Goal: Information Seeking & Learning: Learn about a topic

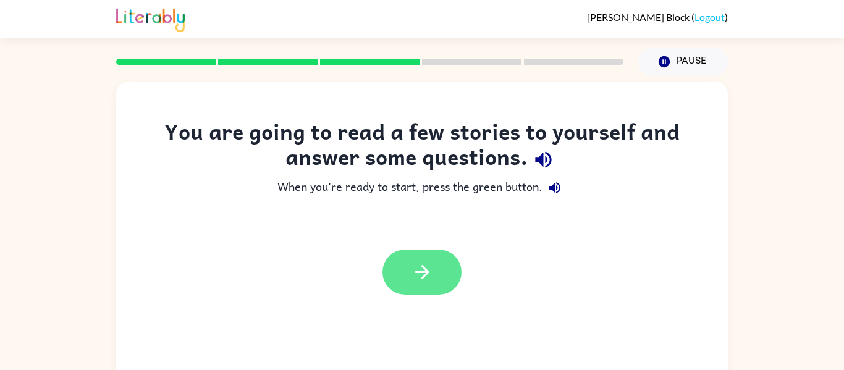
click at [436, 255] on button "button" at bounding box center [422, 272] width 79 height 45
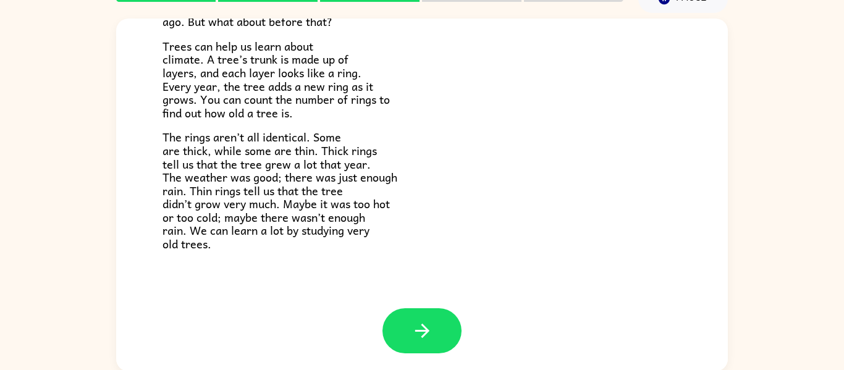
scroll to position [64, 0]
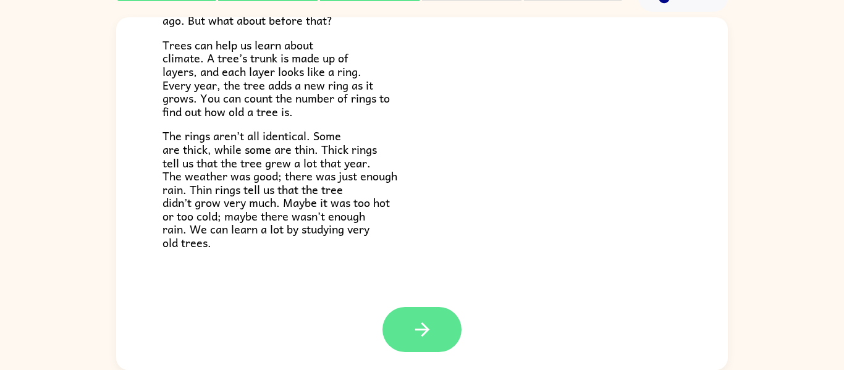
click at [416, 318] on button "button" at bounding box center [422, 329] width 79 height 45
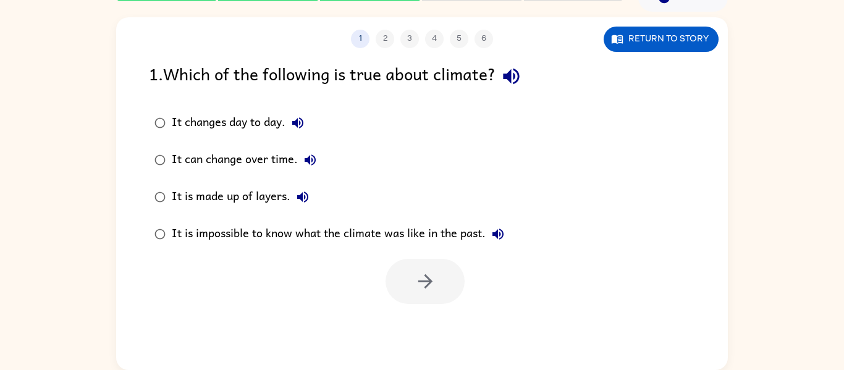
scroll to position [0, 0]
click at [641, 31] on button "Return to story" at bounding box center [661, 39] width 115 height 25
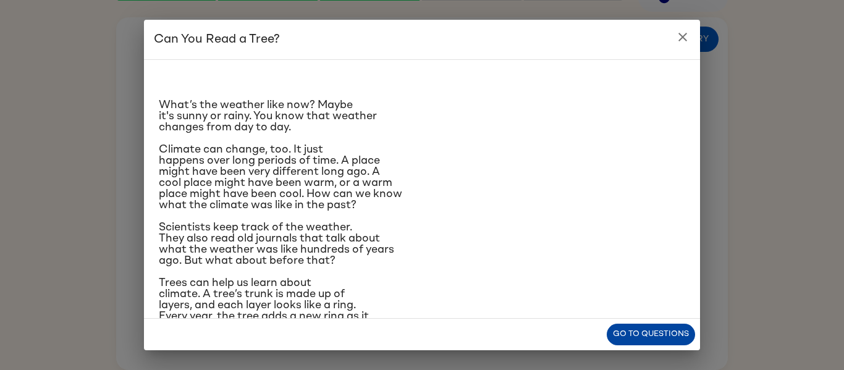
click at [633, 337] on button "Go to questions" at bounding box center [651, 335] width 88 height 22
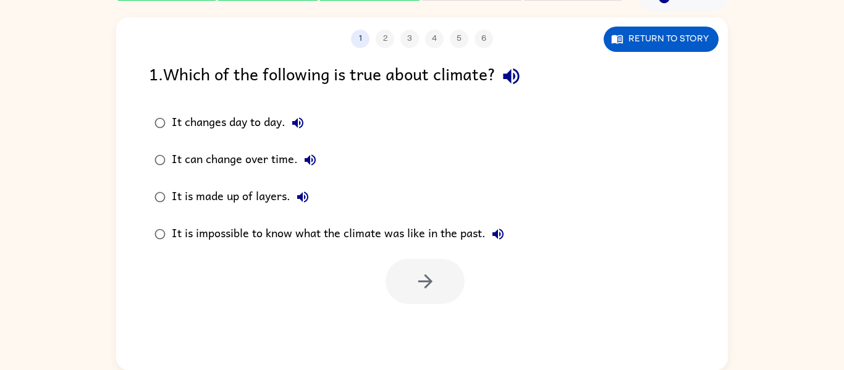
click at [252, 158] on div "It can change over time." at bounding box center [247, 160] width 151 height 25
click at [402, 273] on button "button" at bounding box center [425, 281] width 79 height 45
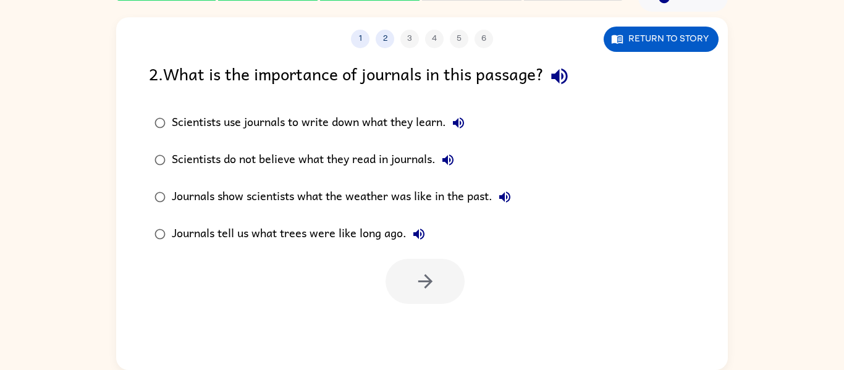
click at [362, 234] on div "Journals tell us what trees were like long ago." at bounding box center [302, 234] width 260 height 25
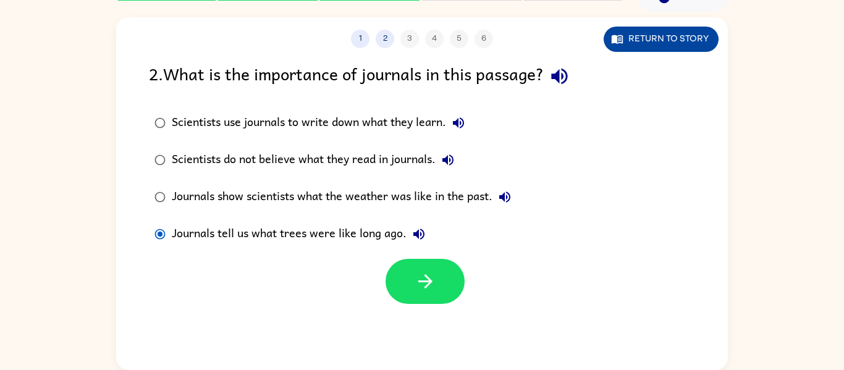
click at [679, 33] on button "Return to story" at bounding box center [661, 39] width 115 height 25
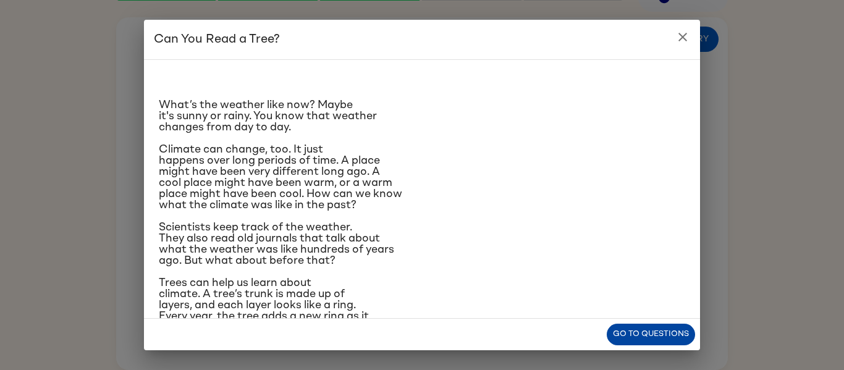
click at [635, 341] on button "Go to questions" at bounding box center [651, 335] width 88 height 22
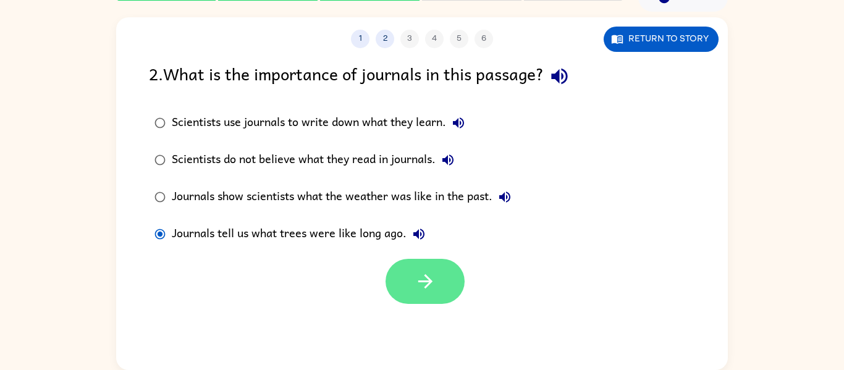
click at [425, 290] on icon "button" at bounding box center [426, 282] width 22 height 22
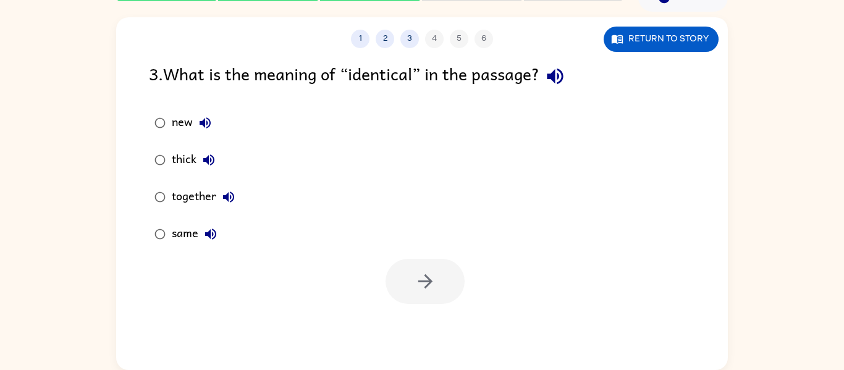
click at [177, 160] on div "thick" at bounding box center [196, 160] width 49 height 25
click at [411, 269] on button "button" at bounding box center [425, 281] width 79 height 45
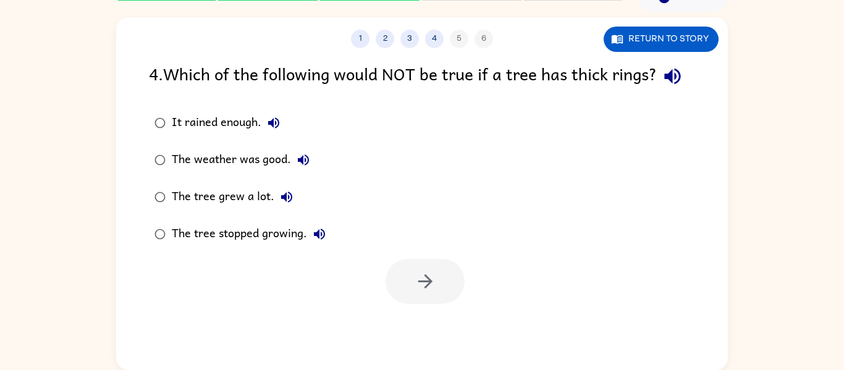
click at [262, 233] on div "The tree stopped growing." at bounding box center [252, 234] width 160 height 25
click at [414, 297] on button "button" at bounding box center [425, 281] width 79 height 45
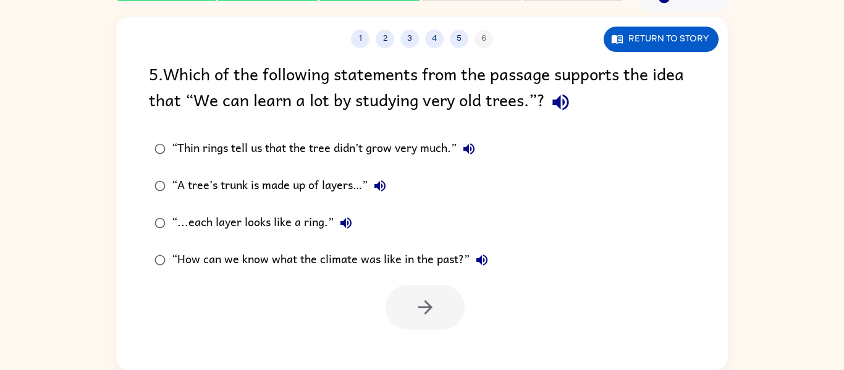
click at [352, 184] on div "“A tree’s trunk is made up of layers…”" at bounding box center [282, 186] width 221 height 25
click at [387, 300] on button "button" at bounding box center [425, 307] width 79 height 45
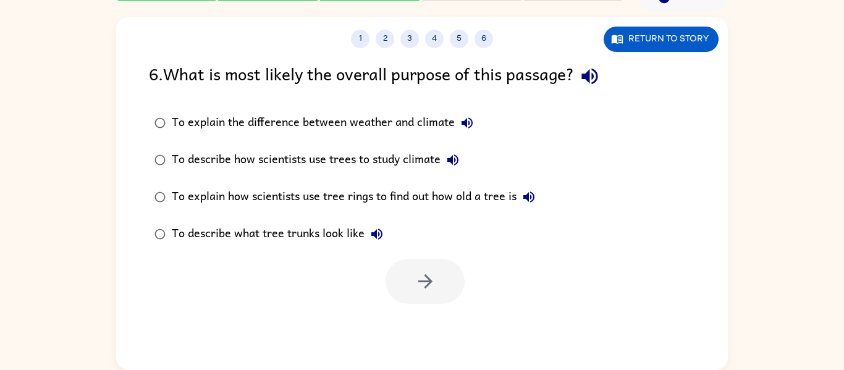
click at [458, 187] on div "To explain how scientists use tree rings to find out how old a tree is" at bounding box center [357, 197] width 370 height 25
click at [419, 276] on icon "button" at bounding box center [426, 282] width 22 height 22
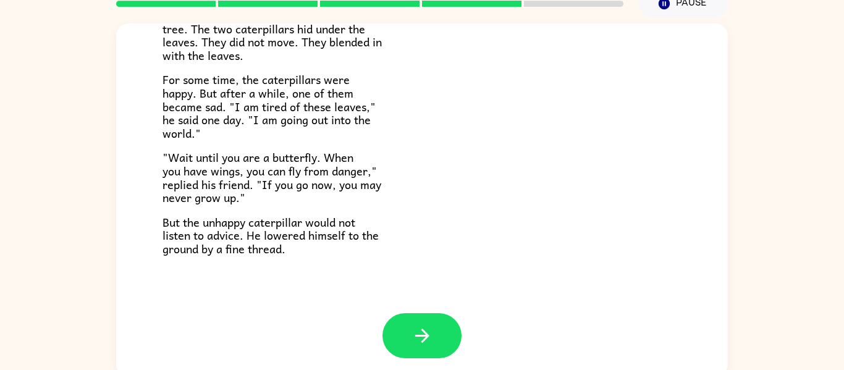
scroll to position [60, 0]
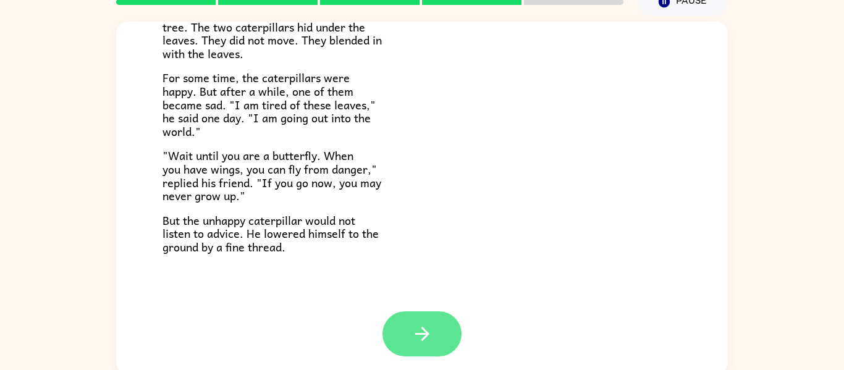
click at [407, 328] on button "button" at bounding box center [422, 333] width 79 height 45
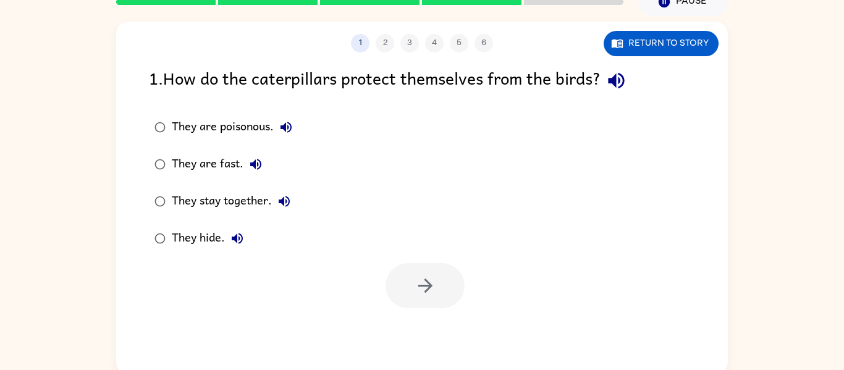
scroll to position [0, 0]
click at [407, 328] on div "1 2 3 4 5 6 Return to story 1 . How do the caterpillars protect themselves from…" at bounding box center [422, 198] width 612 height 353
click at [218, 235] on div "They hide." at bounding box center [211, 238] width 78 height 25
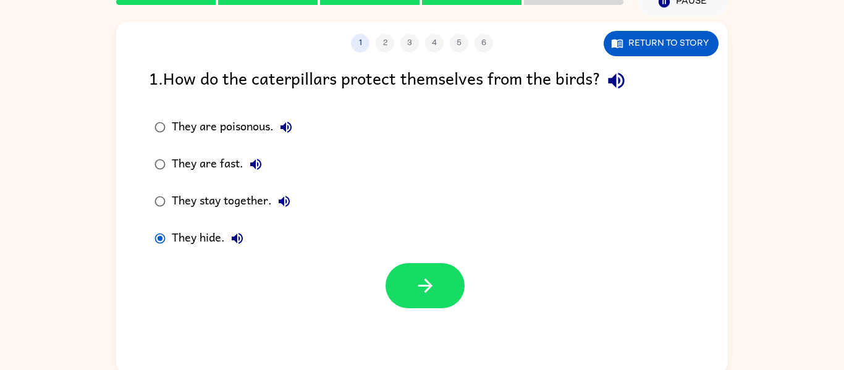
click at [417, 261] on div at bounding box center [422, 282] width 612 height 51
click at [415, 277] on icon "button" at bounding box center [426, 286] width 22 height 22
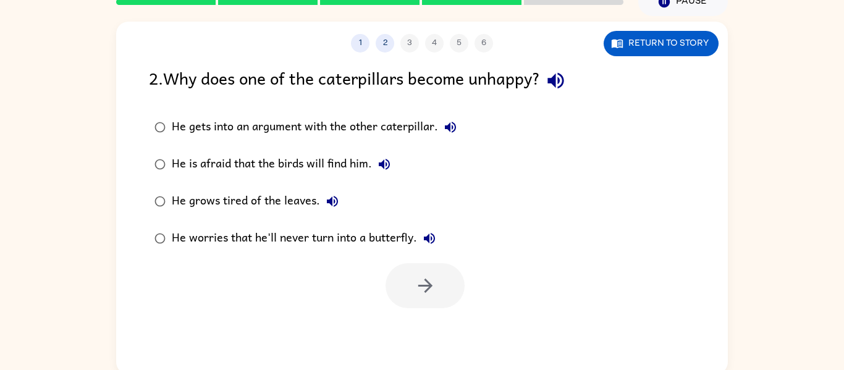
click at [279, 196] on div "He grows tired of the leaves." at bounding box center [258, 201] width 173 height 25
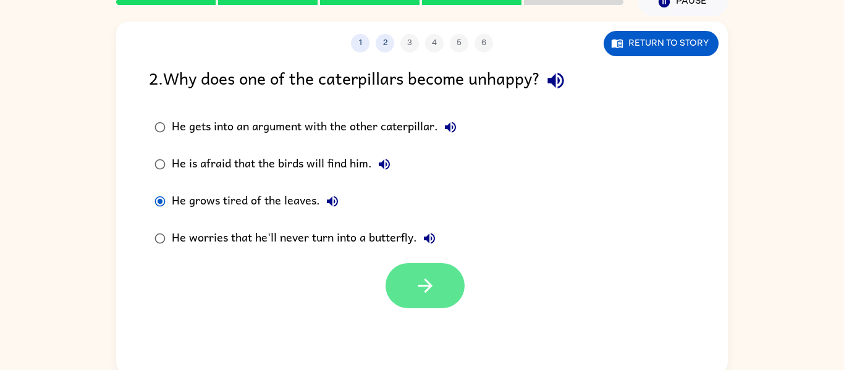
click at [418, 284] on icon "button" at bounding box center [426, 286] width 22 height 22
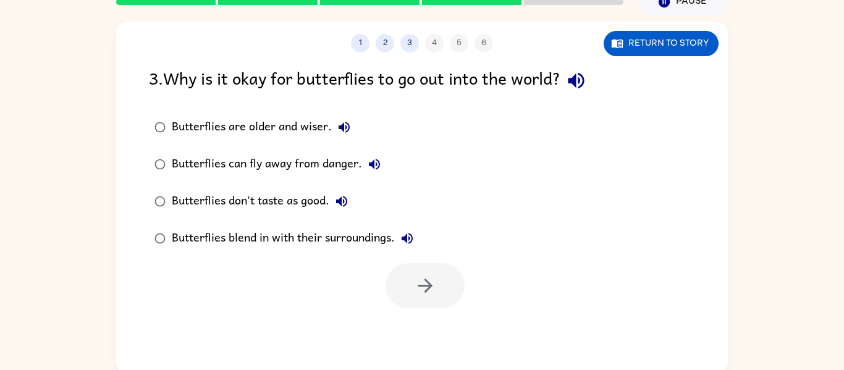
click at [328, 167] on div "Butterflies can fly away from danger." at bounding box center [279, 164] width 215 height 25
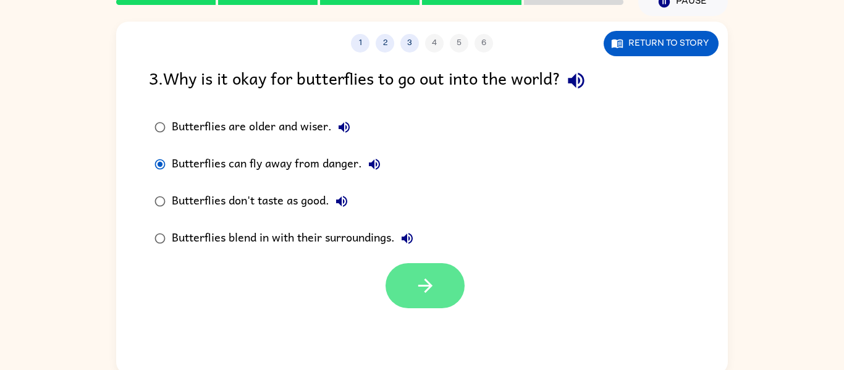
click at [418, 293] on icon "button" at bounding box center [426, 286] width 22 height 22
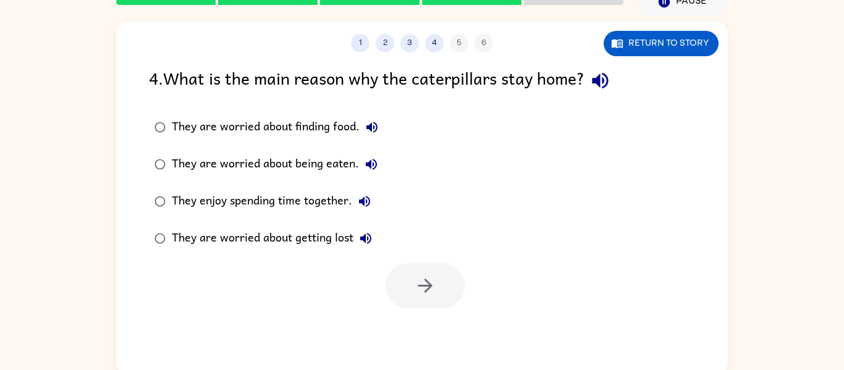
click at [331, 168] on div "They are worried about being eaten." at bounding box center [278, 164] width 212 height 25
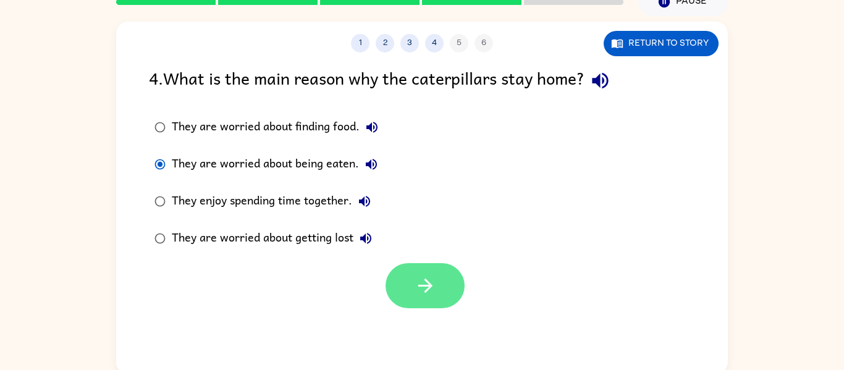
click at [431, 300] on button "button" at bounding box center [425, 285] width 79 height 45
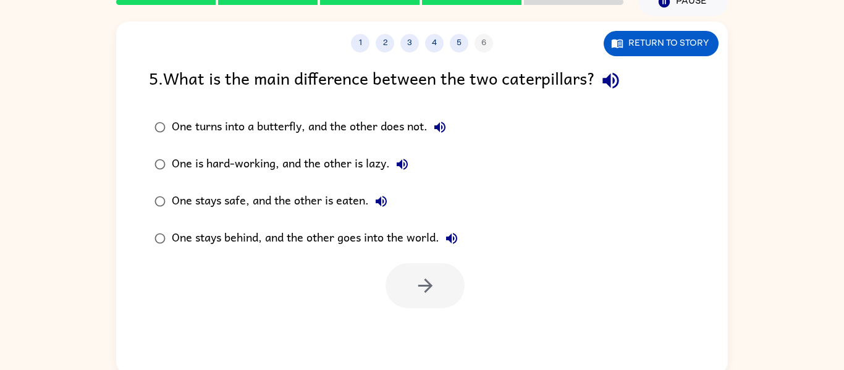
click at [402, 240] on div "One stays behind, and the other goes into the world." at bounding box center [318, 238] width 292 height 25
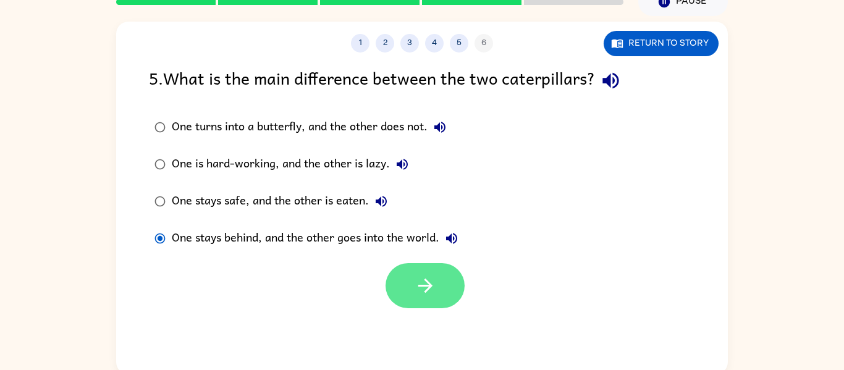
click at [405, 268] on button "button" at bounding box center [425, 285] width 79 height 45
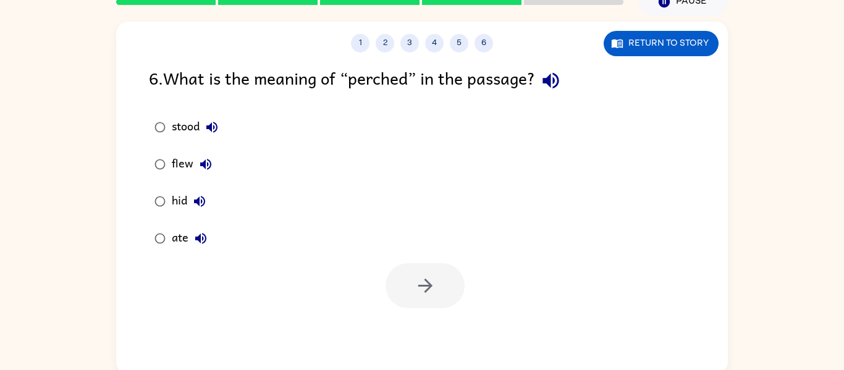
click at [181, 213] on div "hid" at bounding box center [192, 201] width 40 height 25
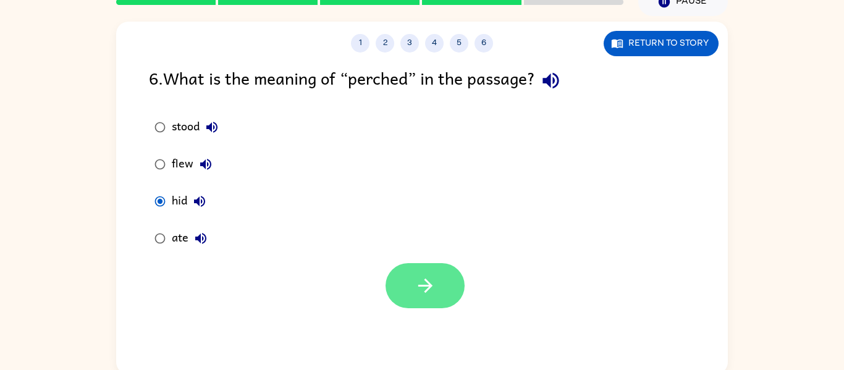
click at [412, 281] on button "button" at bounding box center [425, 285] width 79 height 45
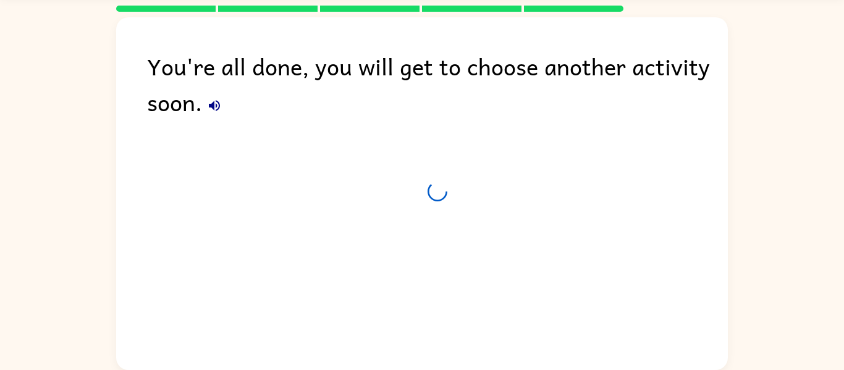
scroll to position [42, 0]
